Goal: Check status: Check status

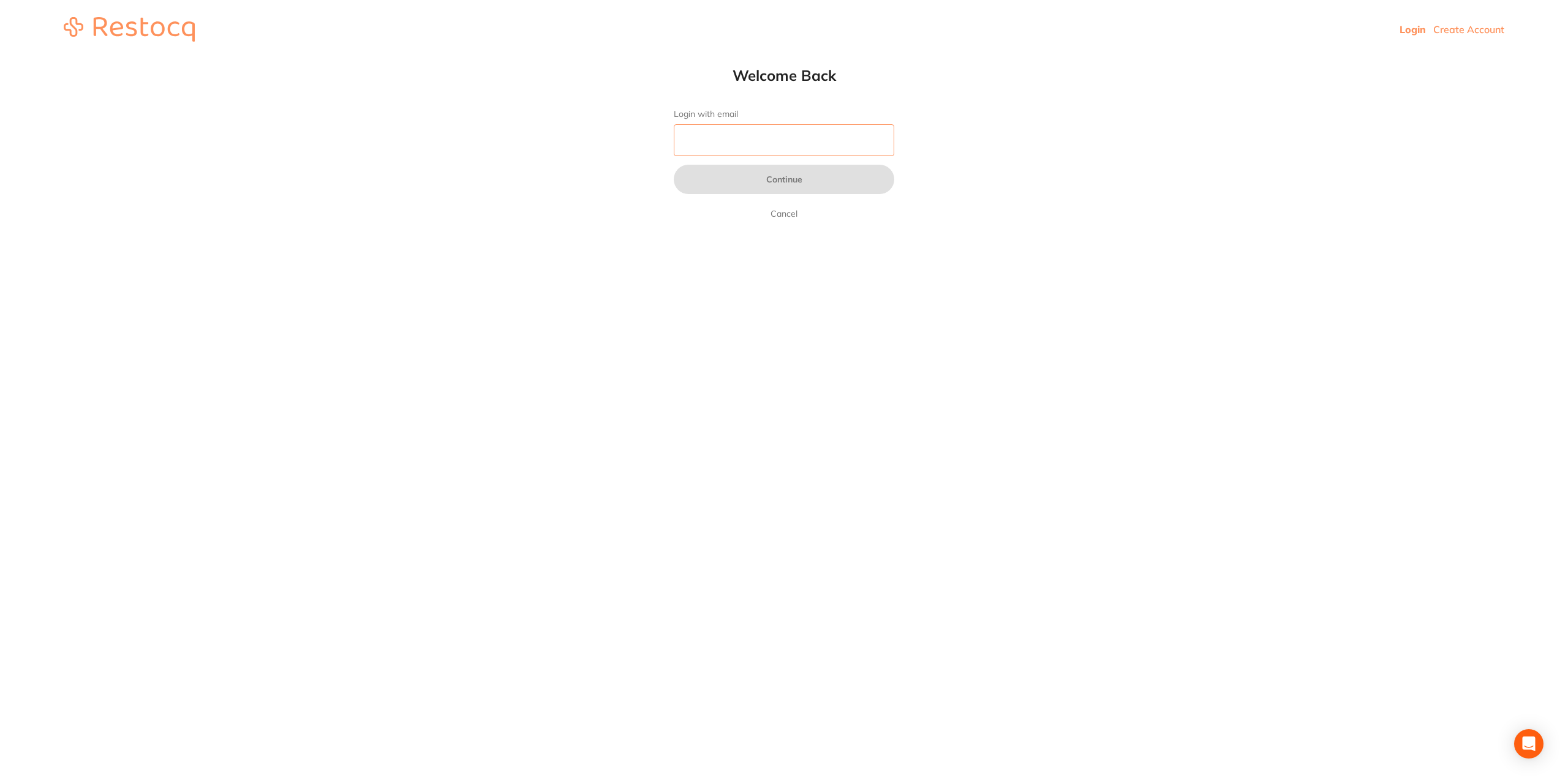
click at [744, 130] on input "Login with email" at bounding box center [784, 141] width 221 height 32
type input "[EMAIL_ADDRESS][DOMAIN_NAME]"
click at [681, 172] on button "Continue" at bounding box center [784, 179] width 221 height 29
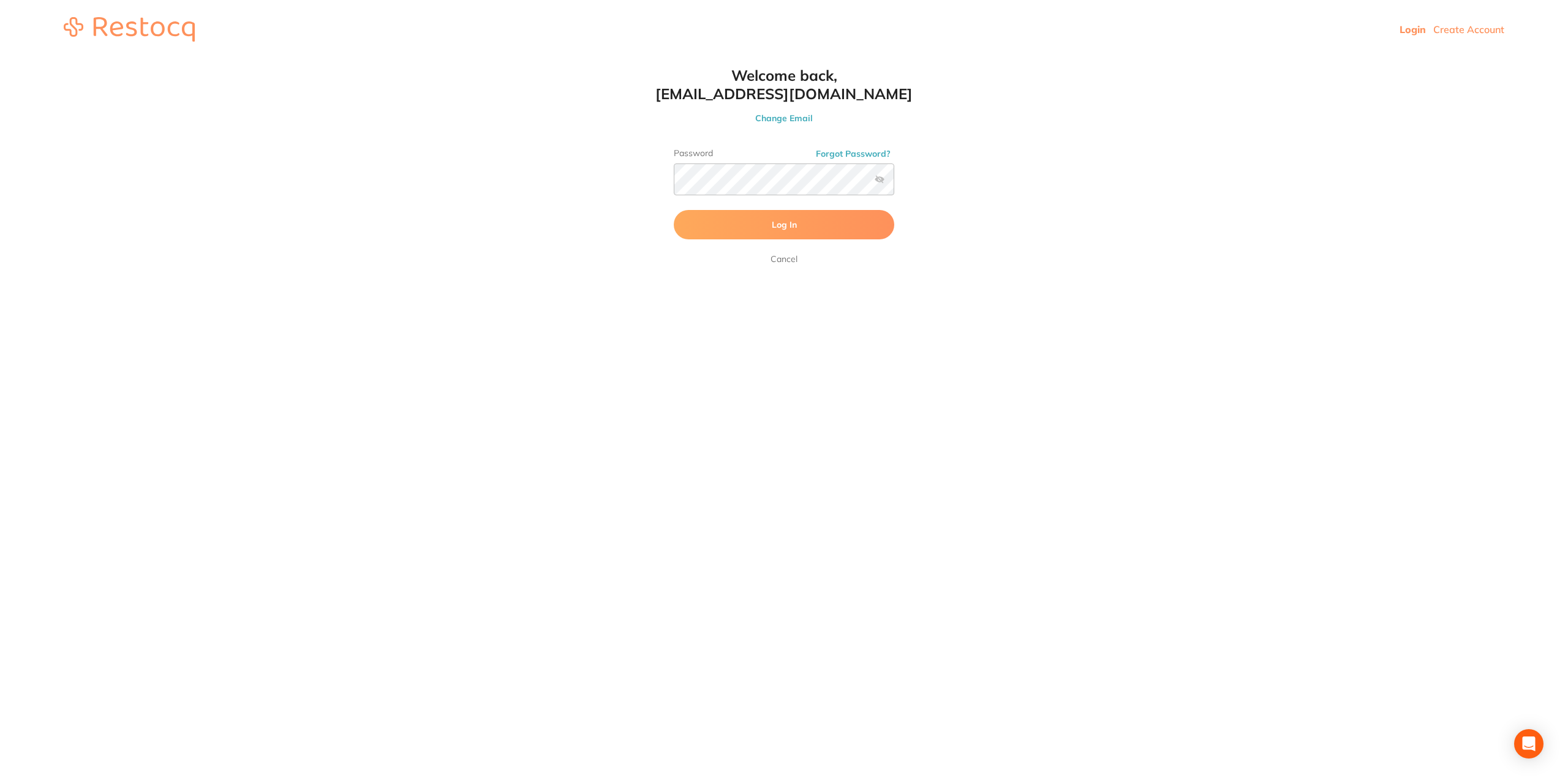
click at [748, 223] on button "Log In" at bounding box center [784, 224] width 221 height 29
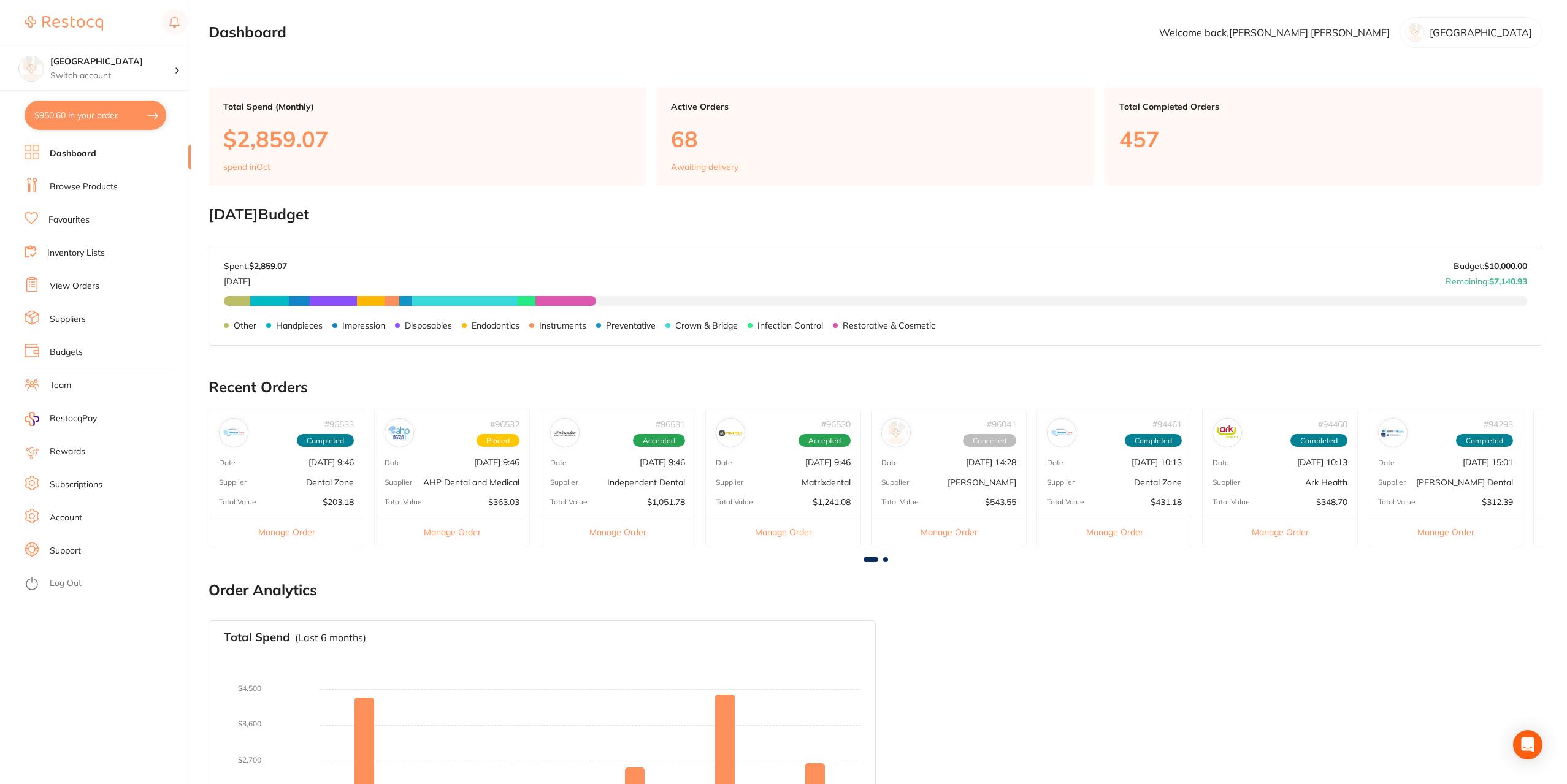
click at [70, 279] on li "View Orders" at bounding box center [107, 286] width 166 height 18
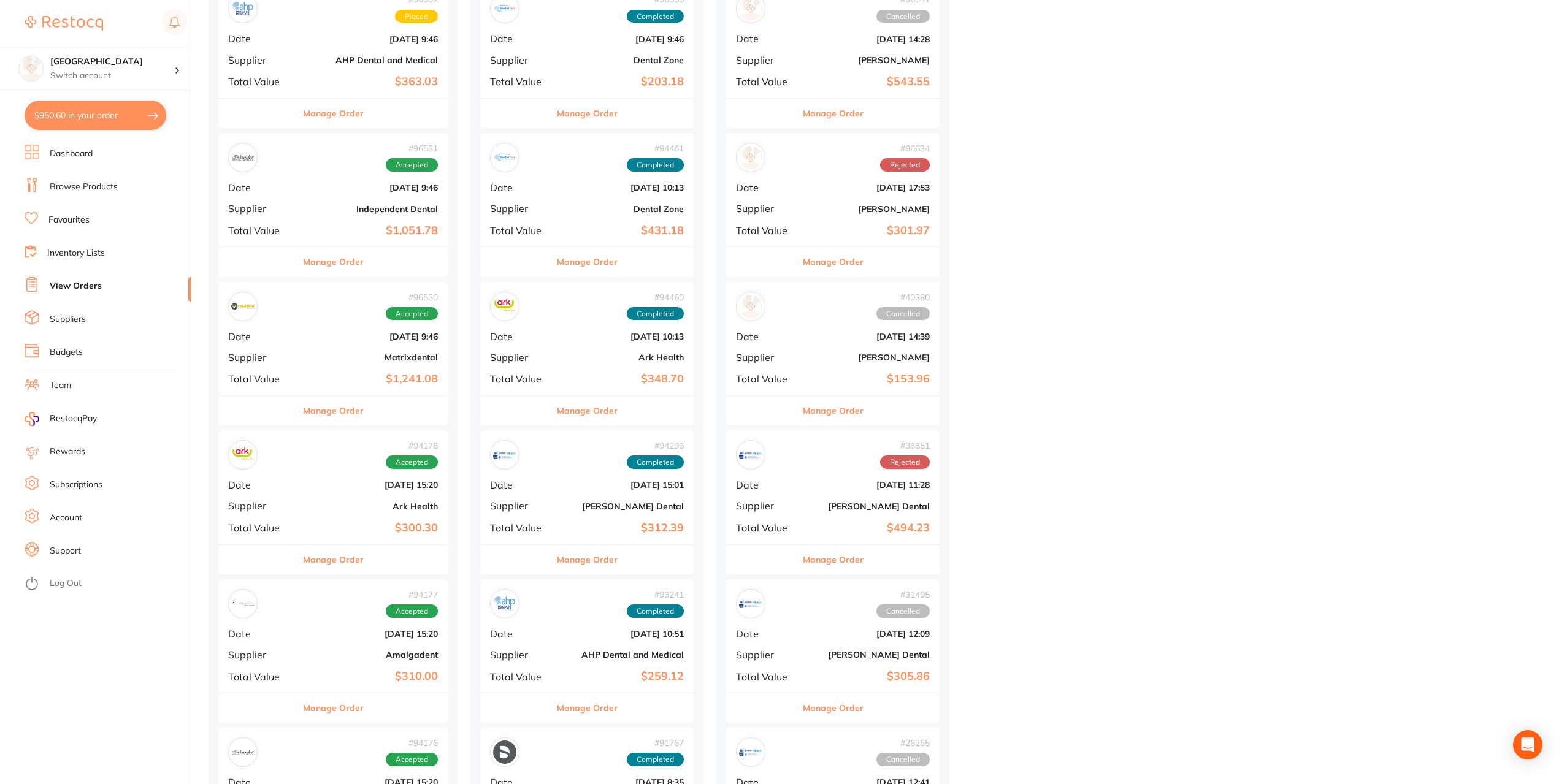
scroll to position [245, 0]
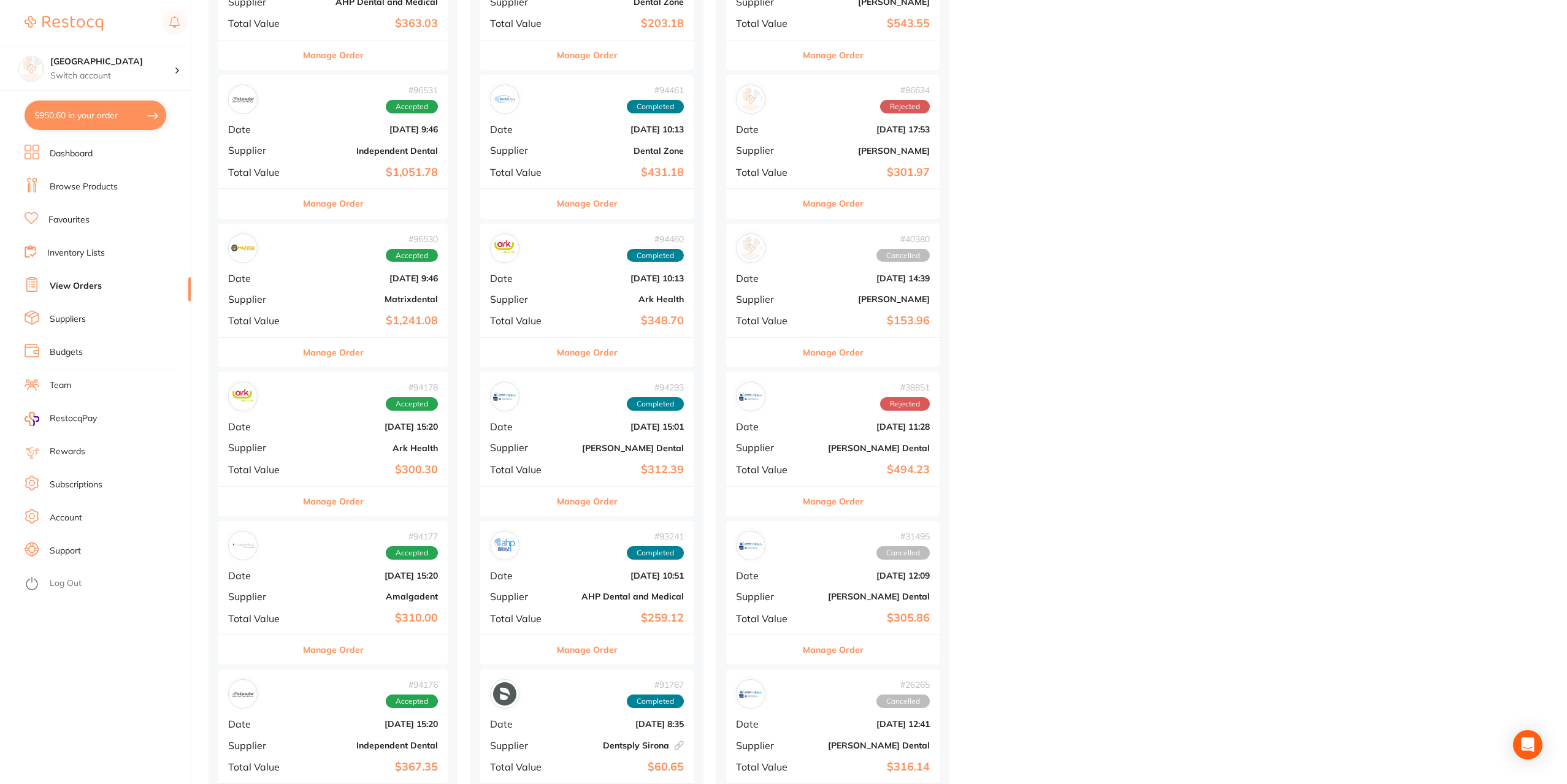
click at [328, 608] on div "# 94177 Accepted Date [DATE] 15:20 Supplier Amalgadent Total Value $310.00" at bounding box center [334, 577] width 230 height 113
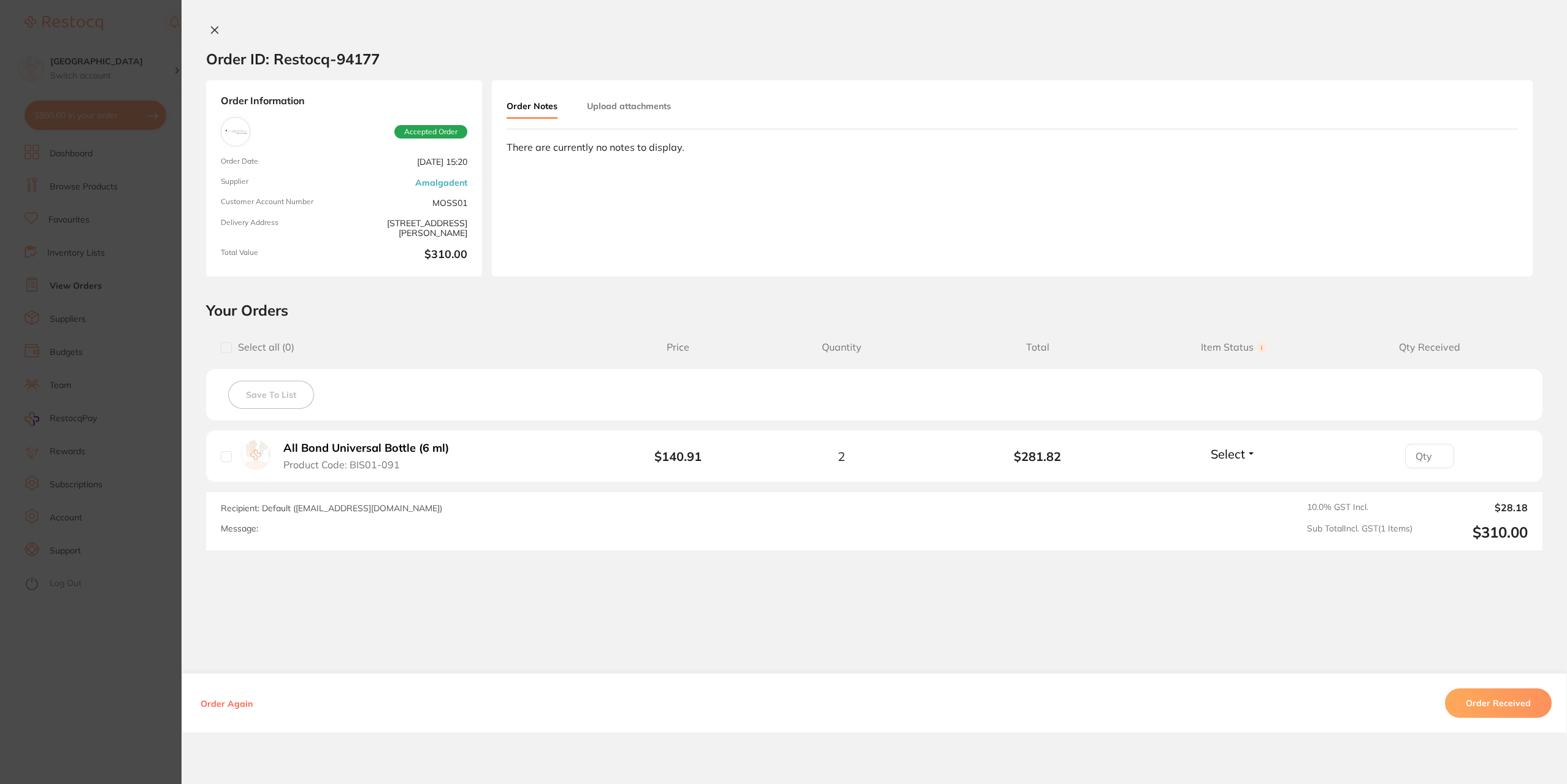
click at [212, 36] on button at bounding box center [215, 30] width 17 height 13
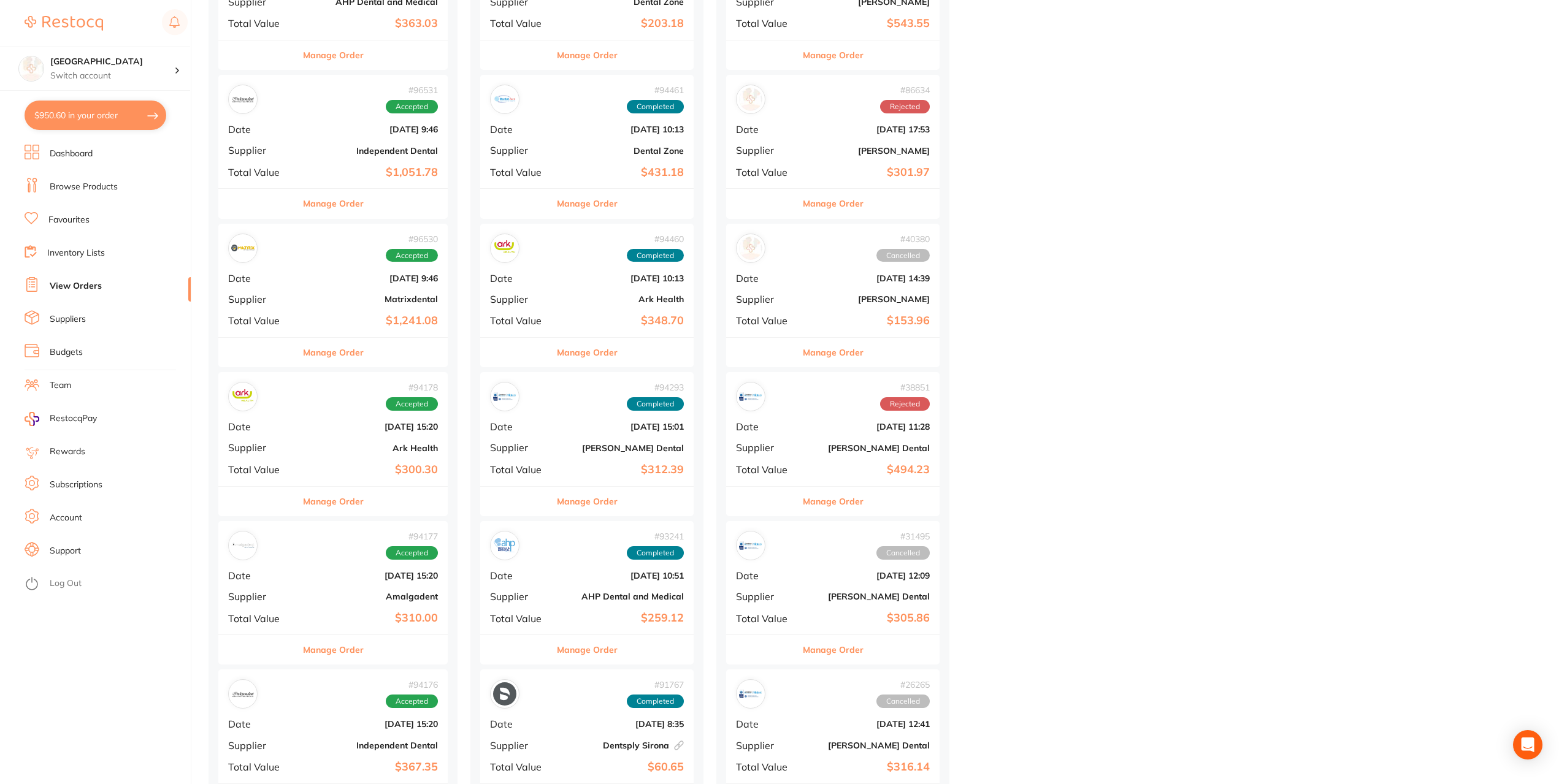
click at [328, 611] on b "$310.00" at bounding box center [371, 617] width 133 height 13
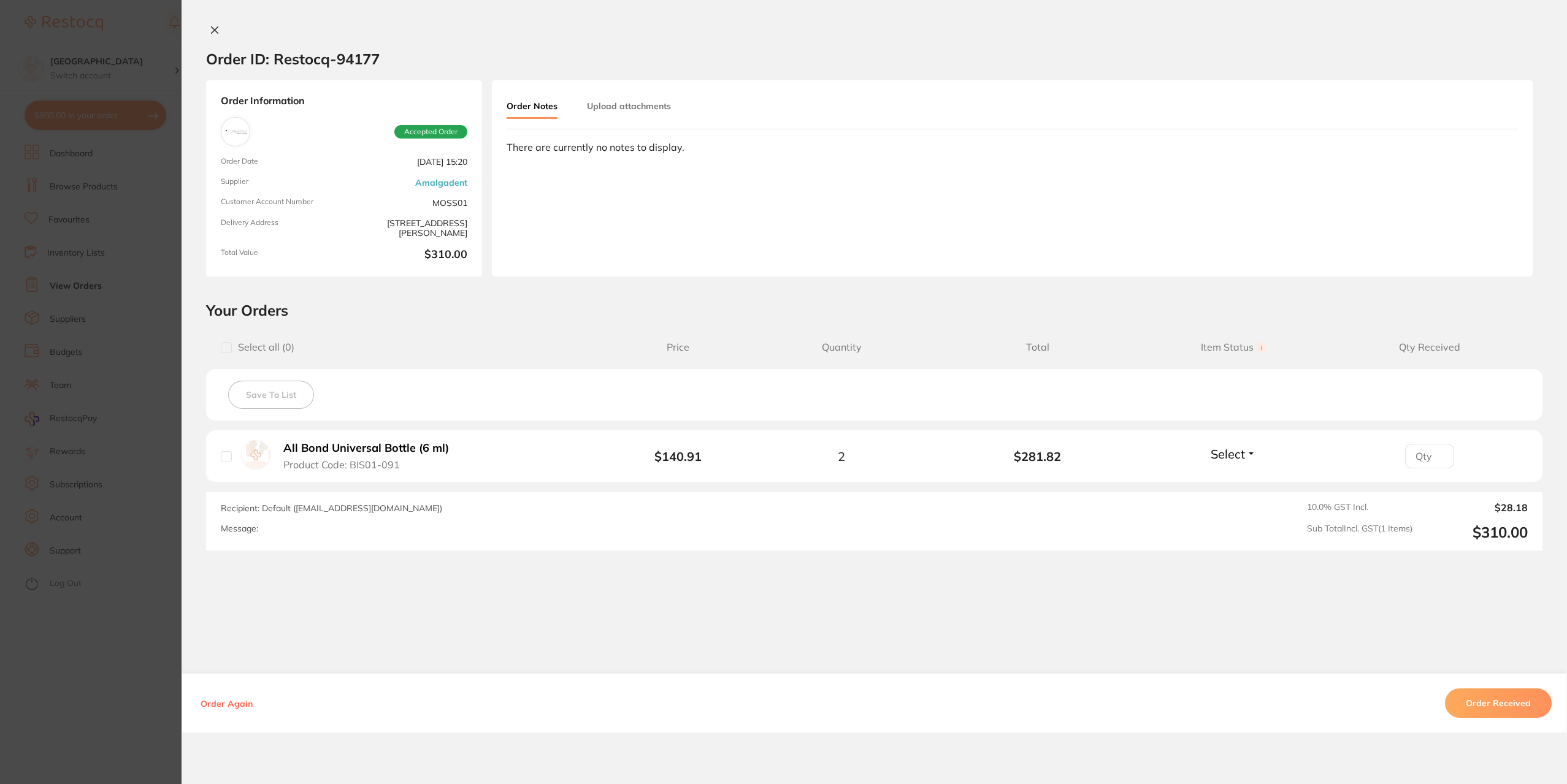
click at [1234, 451] on span "Select" at bounding box center [1228, 454] width 34 height 15
click at [1492, 699] on button "Order Received" at bounding box center [1497, 703] width 106 height 29
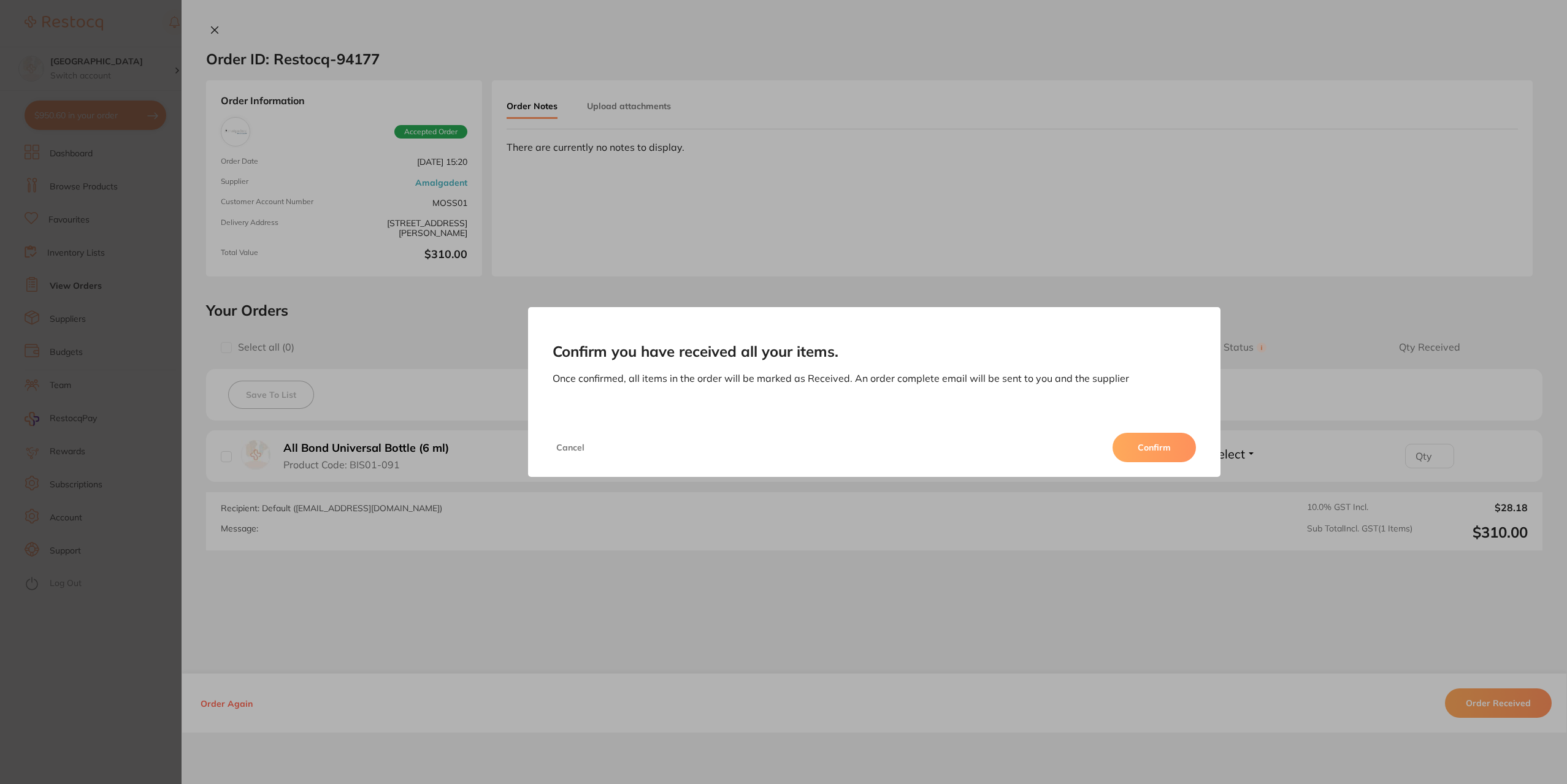
click at [1168, 441] on button "Confirm" at bounding box center [1155, 447] width 84 height 29
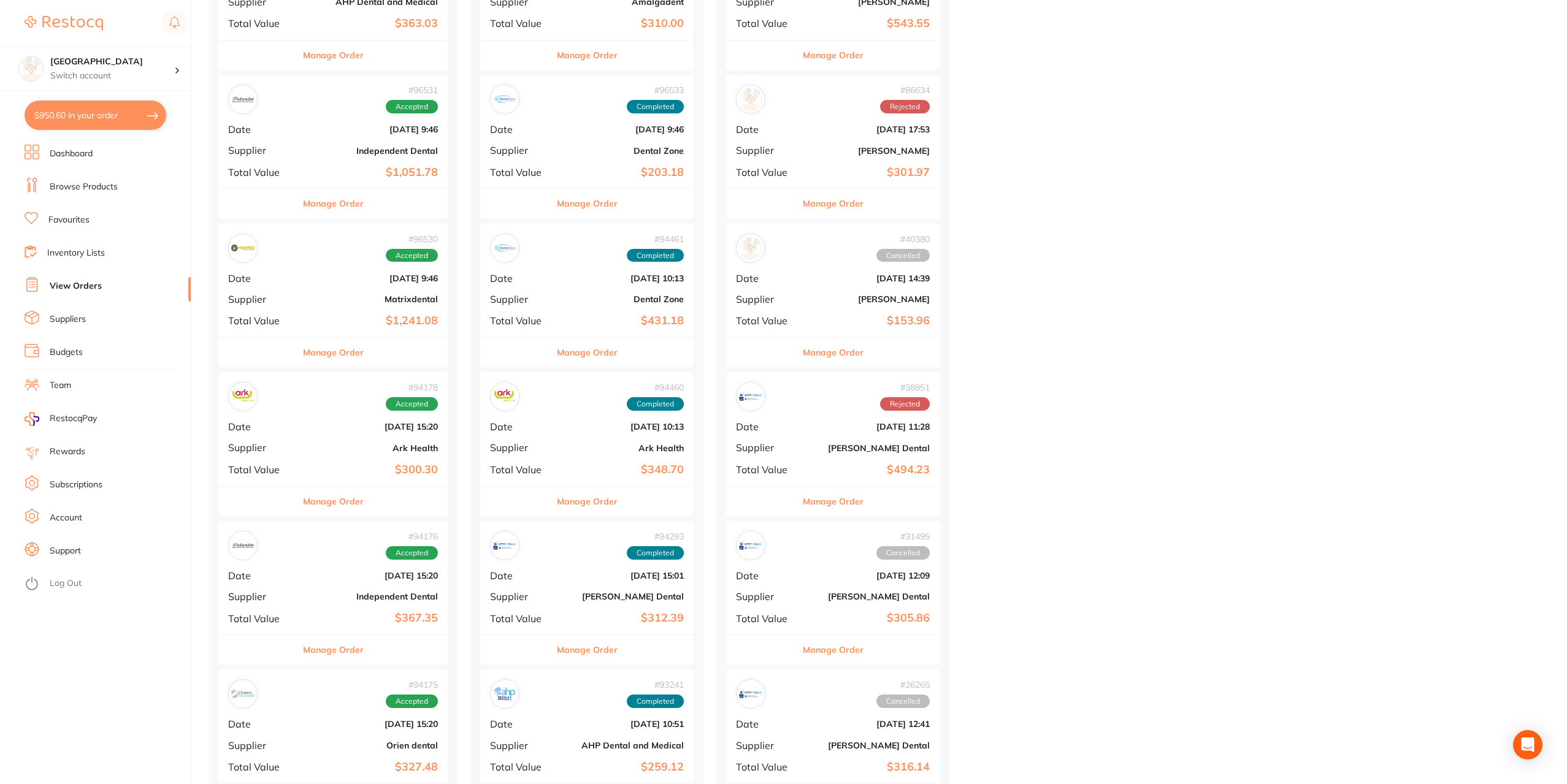
click at [332, 303] on b "Matrixdental" at bounding box center [371, 299] width 133 height 10
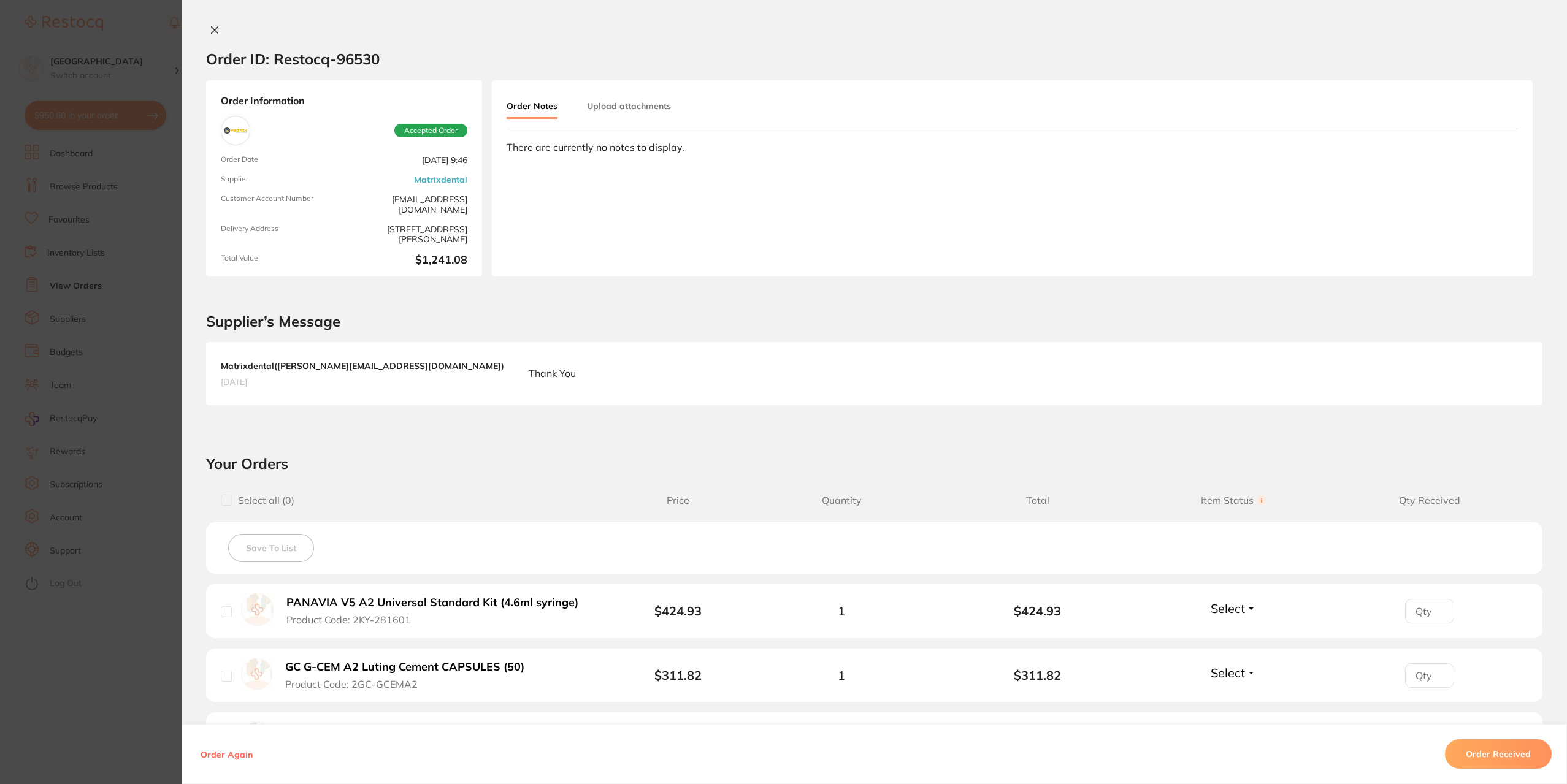
click at [149, 338] on section "Order ID: Restocq- 96530 Order Information Accepted Order Order Date [DATE] 9:4…" at bounding box center [784, 392] width 1567 height 784
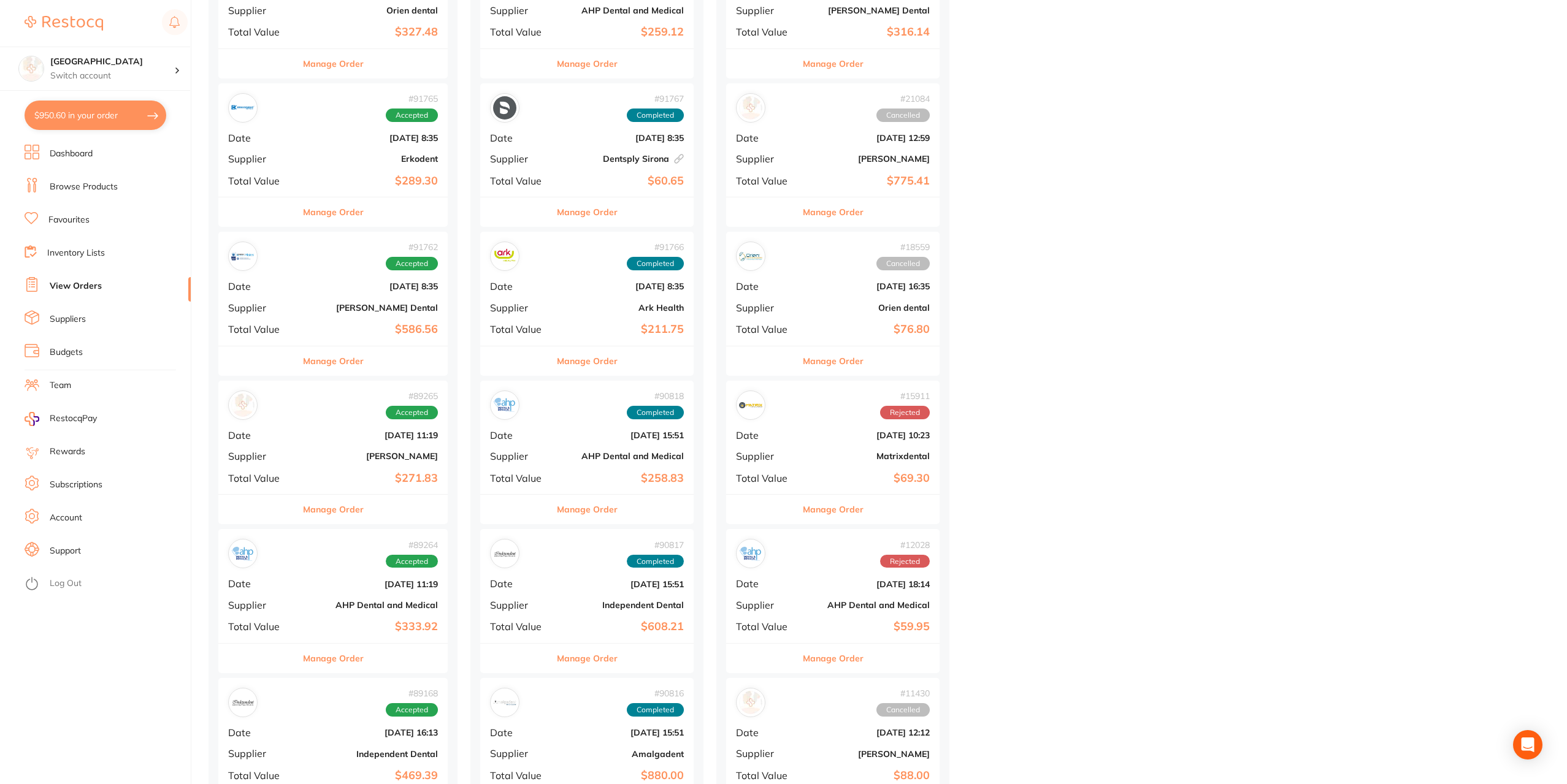
scroll to position [981, 0]
click at [306, 454] on b "[PERSON_NAME]" at bounding box center [371, 456] width 133 height 10
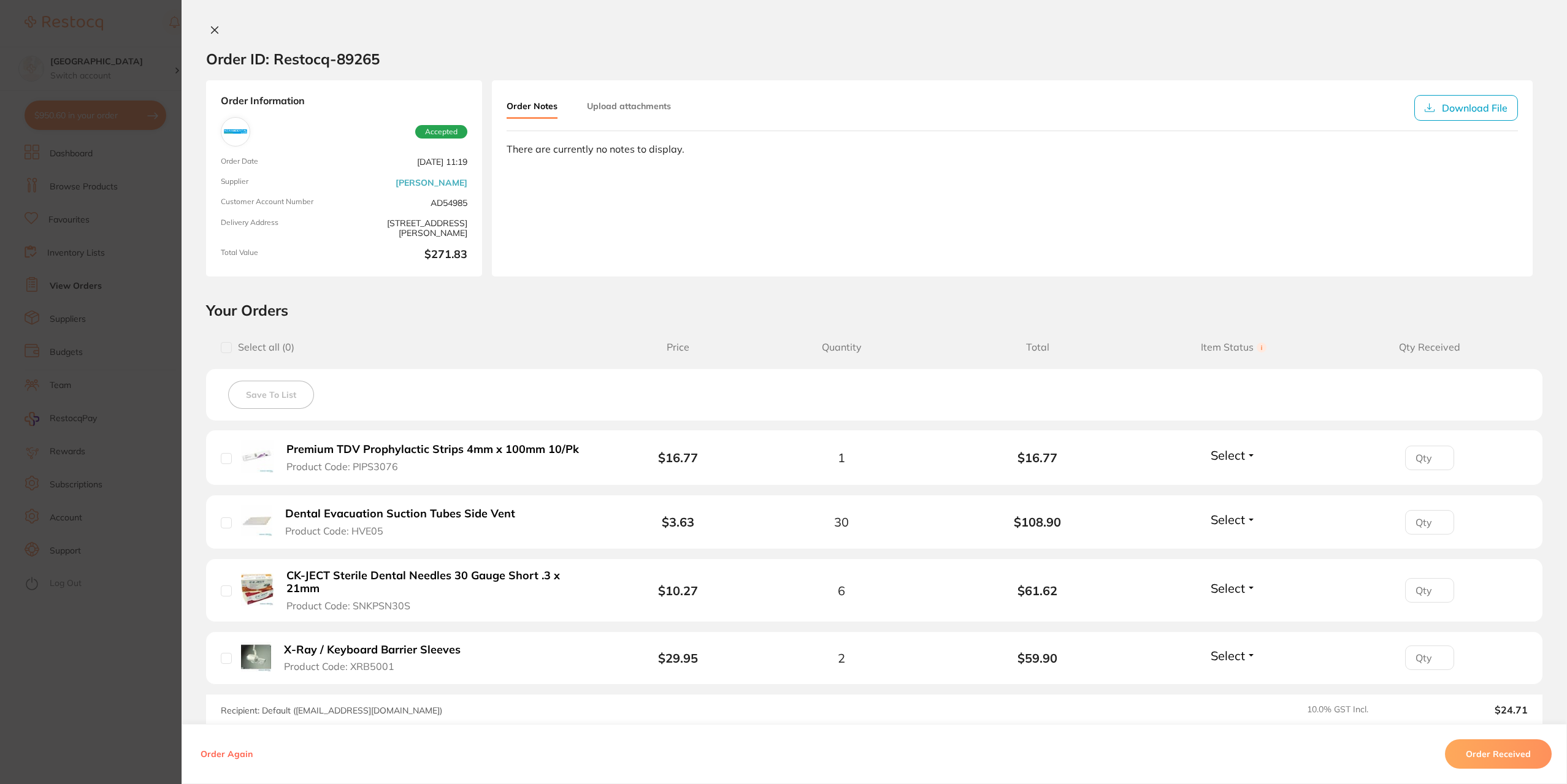
click at [150, 415] on section "Order ID: Restocq- 89265 Order Information Accepted Order Date [DATE] 11:19 Sup…" at bounding box center [784, 392] width 1567 height 784
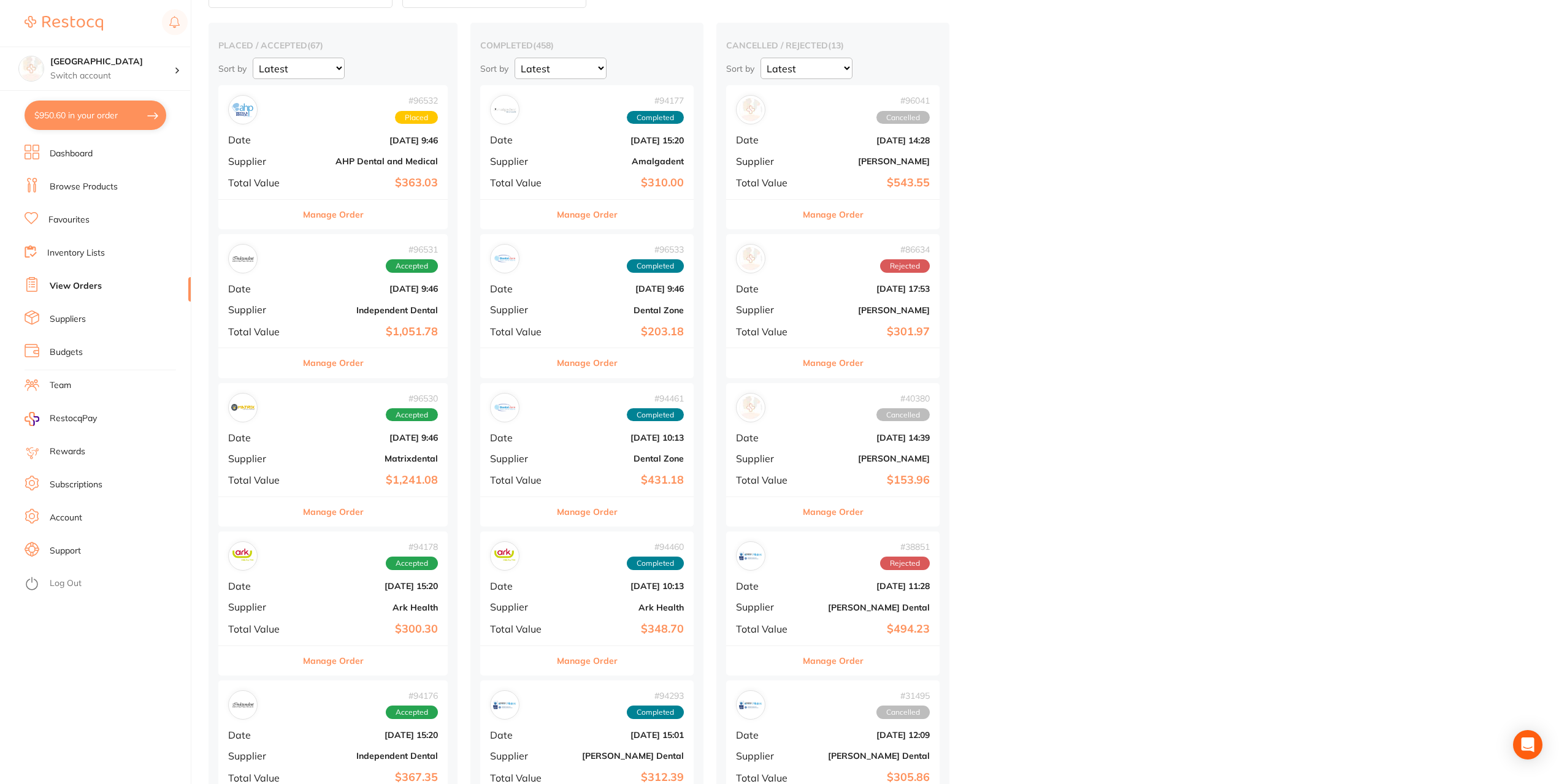
scroll to position [61, 0]
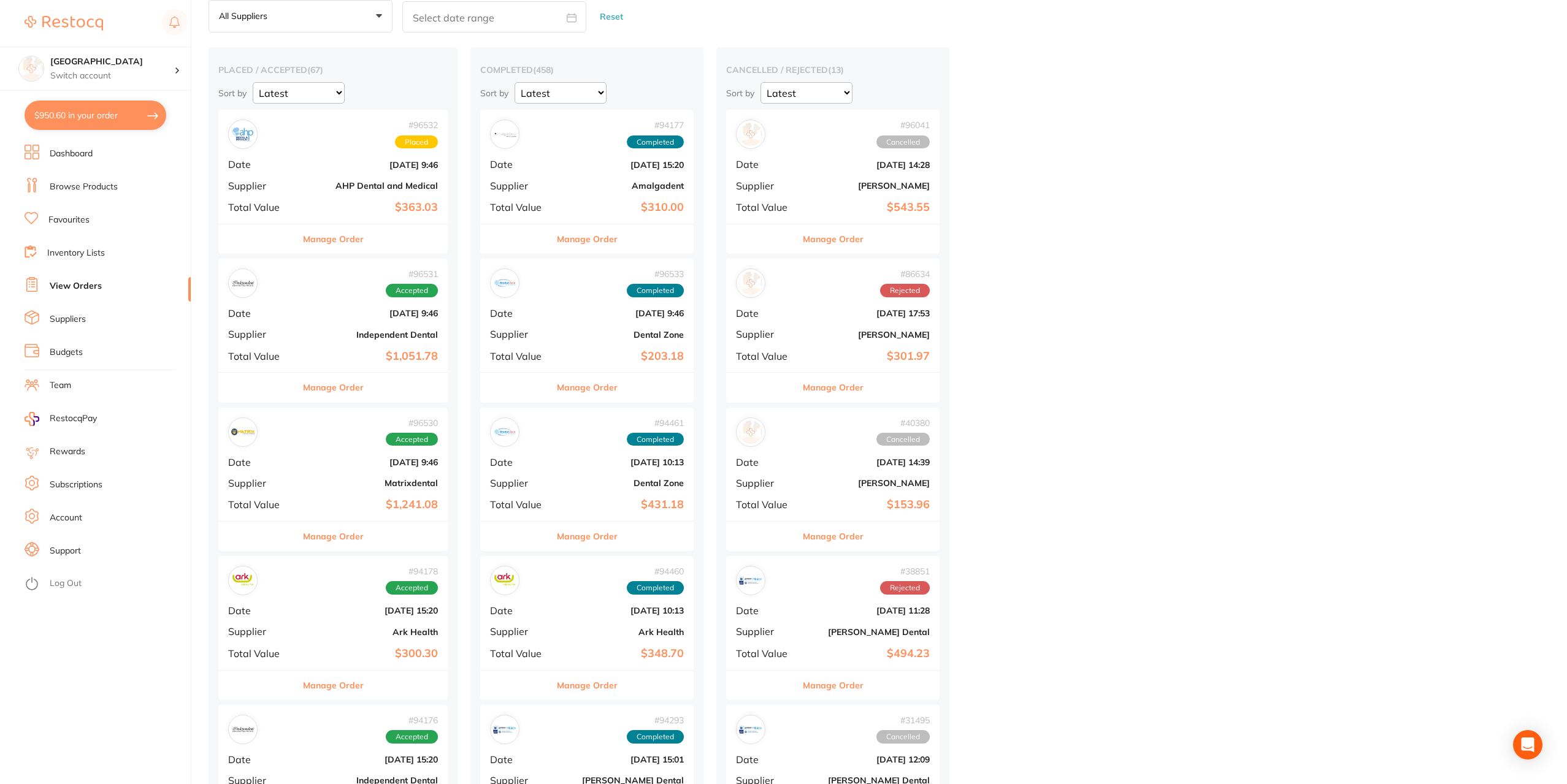
click at [351, 389] on button "Manage Order" at bounding box center [334, 387] width 60 height 29
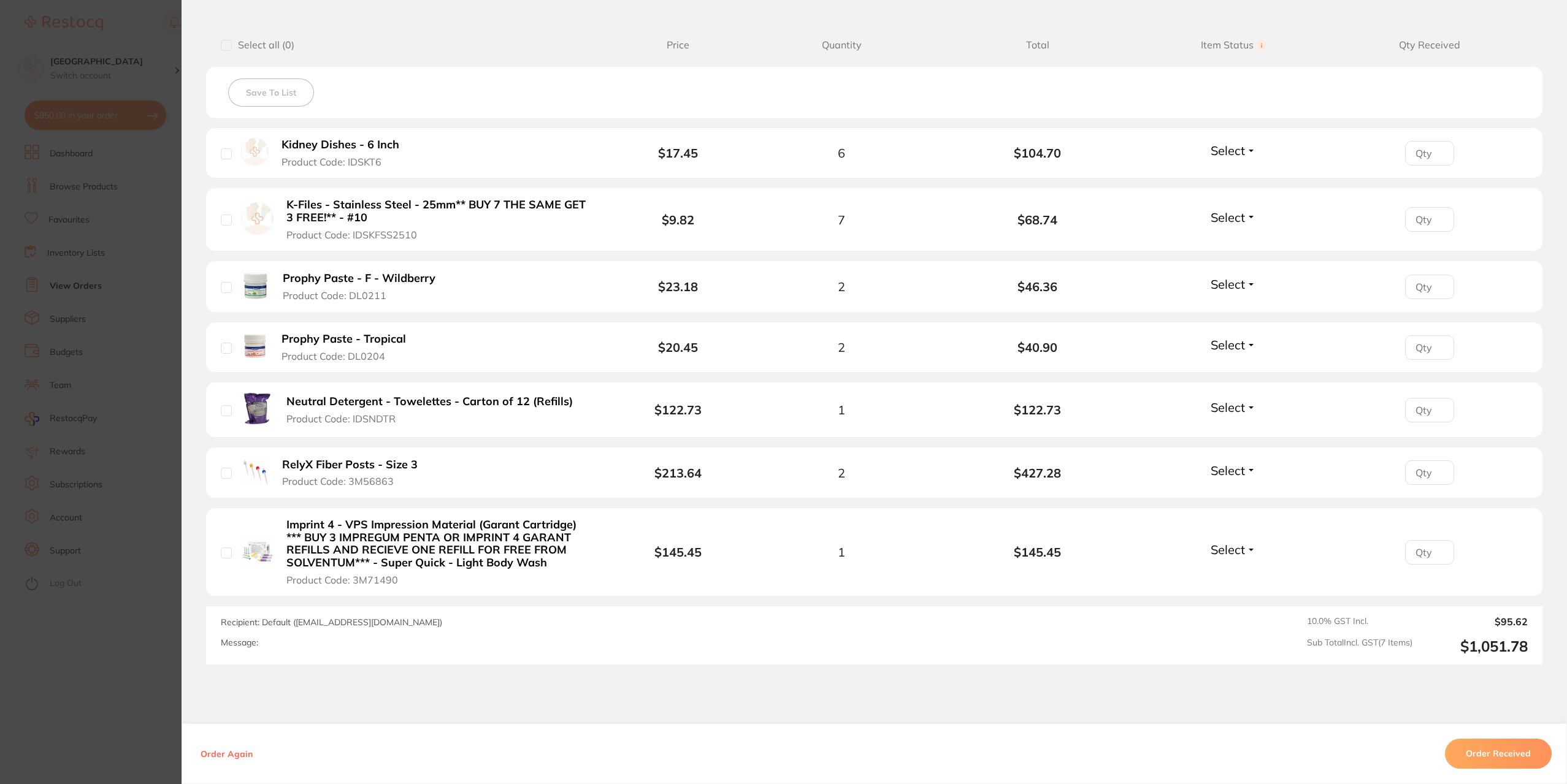
scroll to position [304, 0]
